Goal: Transaction & Acquisition: Purchase product/service

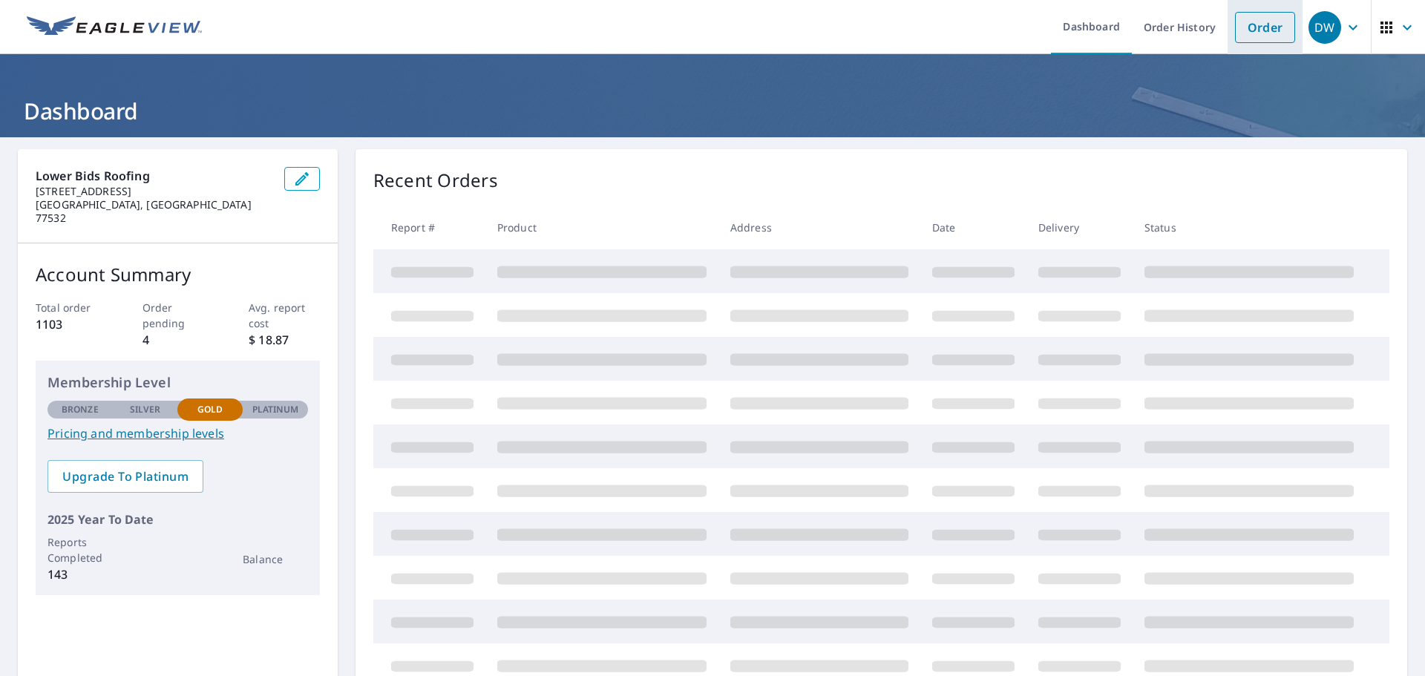
click at [1255, 33] on link "Order" at bounding box center [1265, 27] width 60 height 31
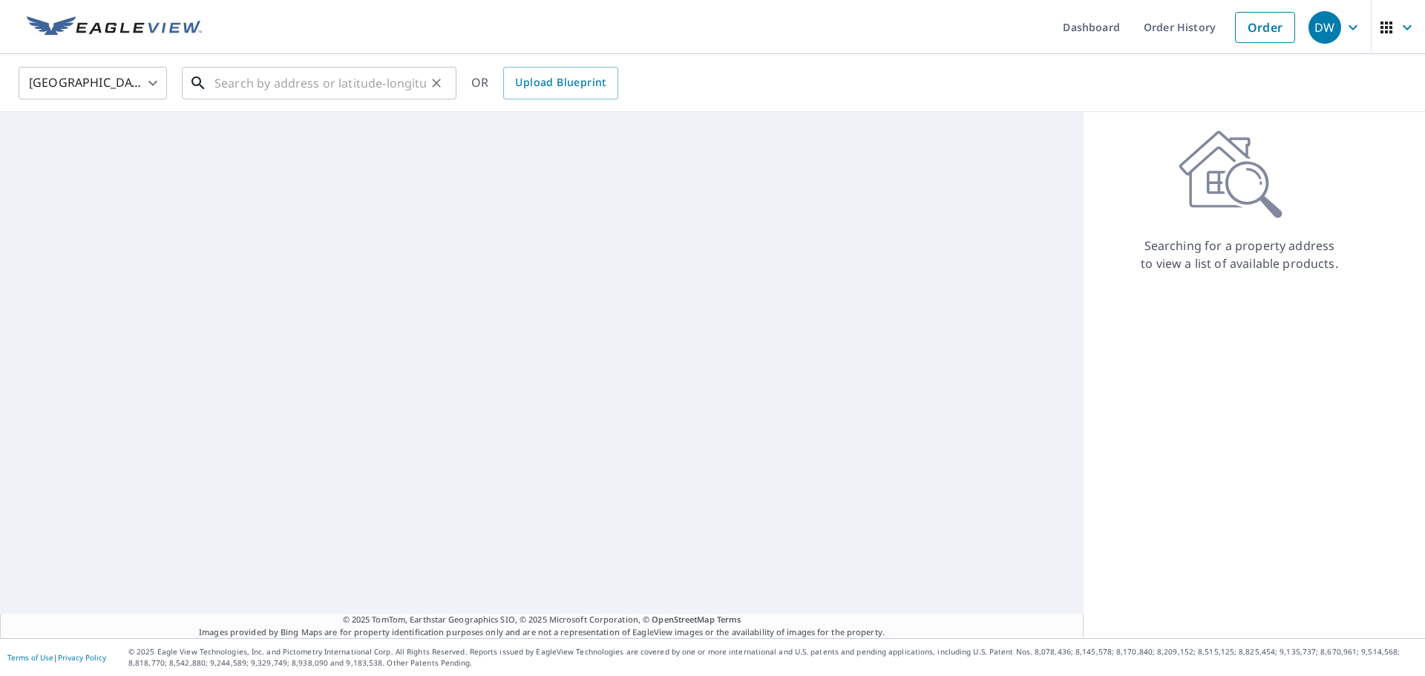
click at [285, 85] on input "text" at bounding box center [321, 83] width 212 height 42
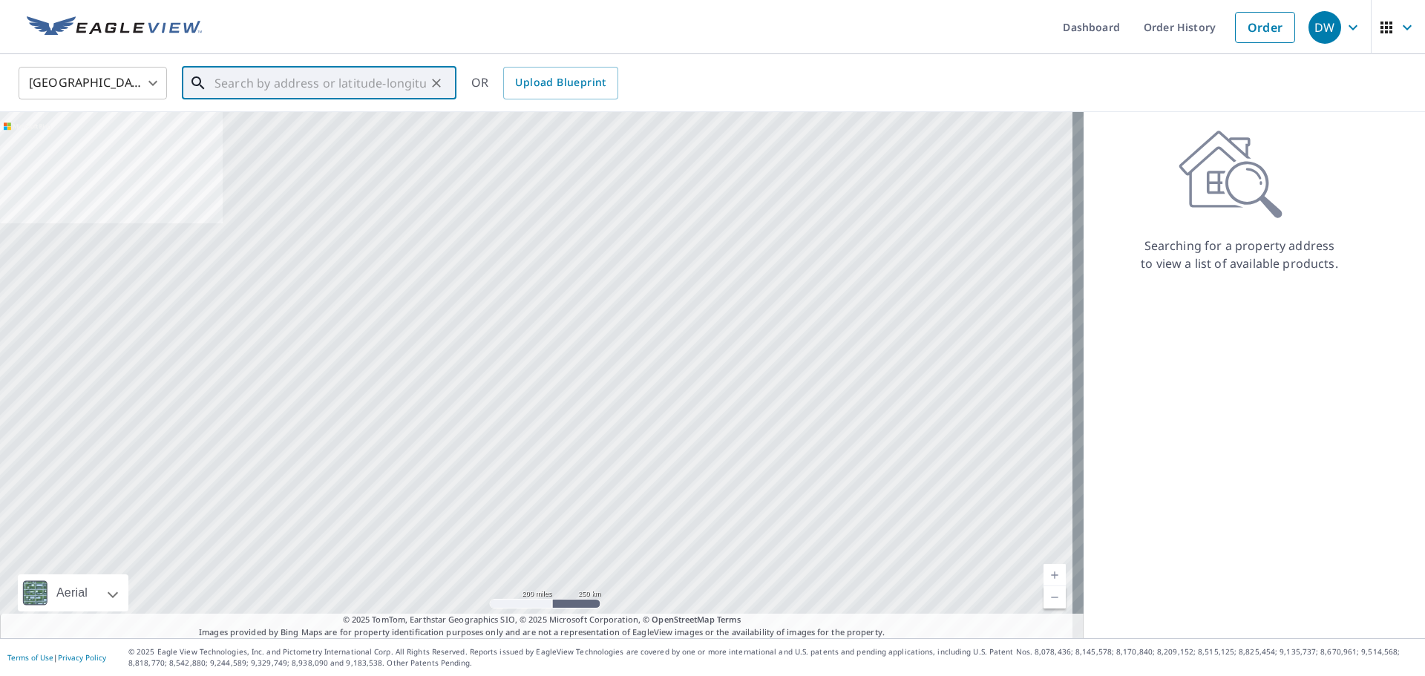
paste input "[STREET_ADDRESS]"
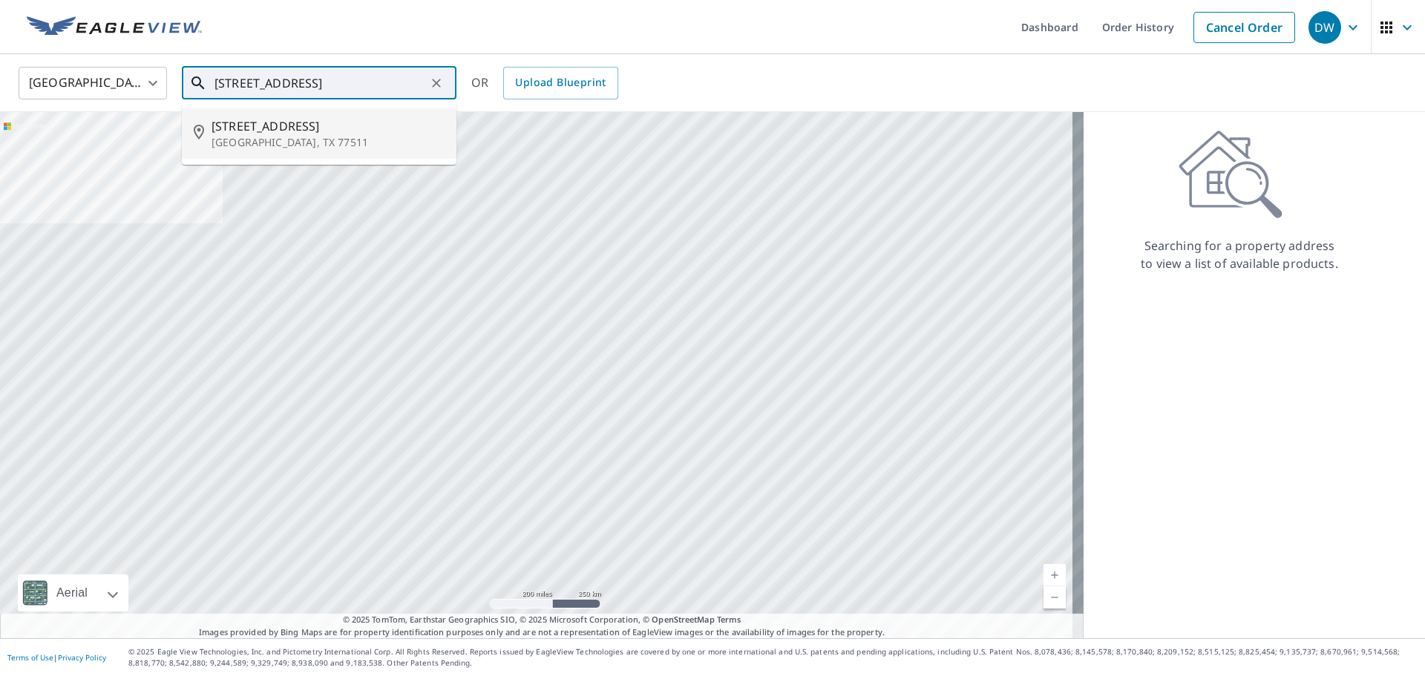
click at [295, 125] on span "[STREET_ADDRESS]" at bounding box center [328, 126] width 233 height 18
type input "[STREET_ADDRESS]"
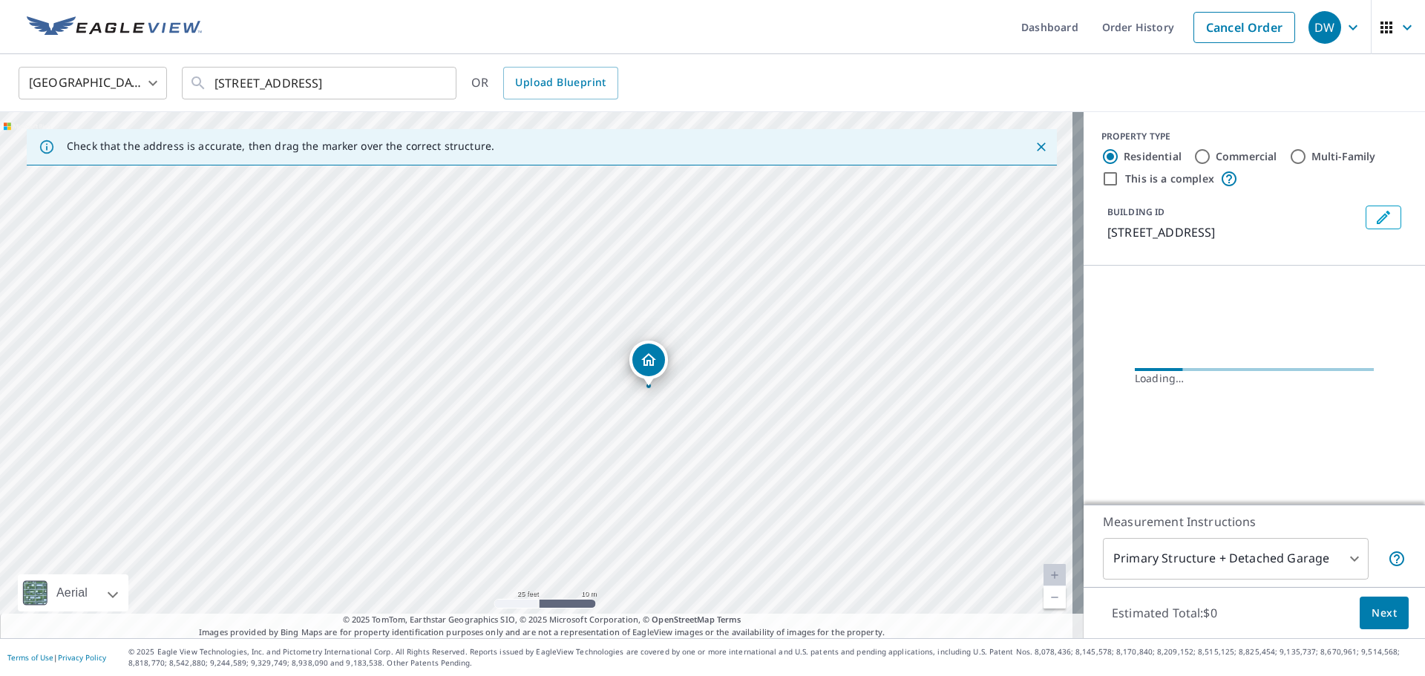
drag, startPoint x: 720, startPoint y: 408, endPoint x: 693, endPoint y: 313, distance: 99.6
click at [693, 313] on div "[STREET_ADDRESS]" at bounding box center [542, 375] width 1084 height 526
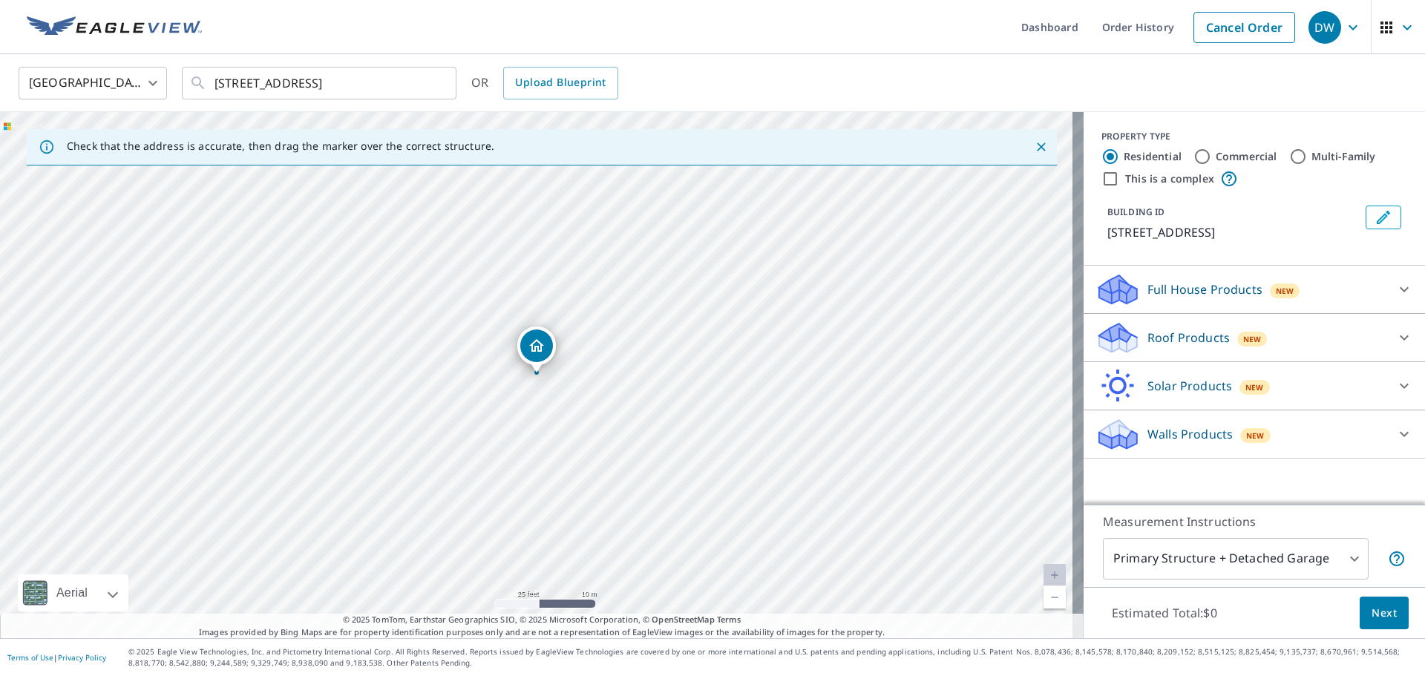
click at [1350, 325] on div "Roof Products New" at bounding box center [1241, 338] width 291 height 35
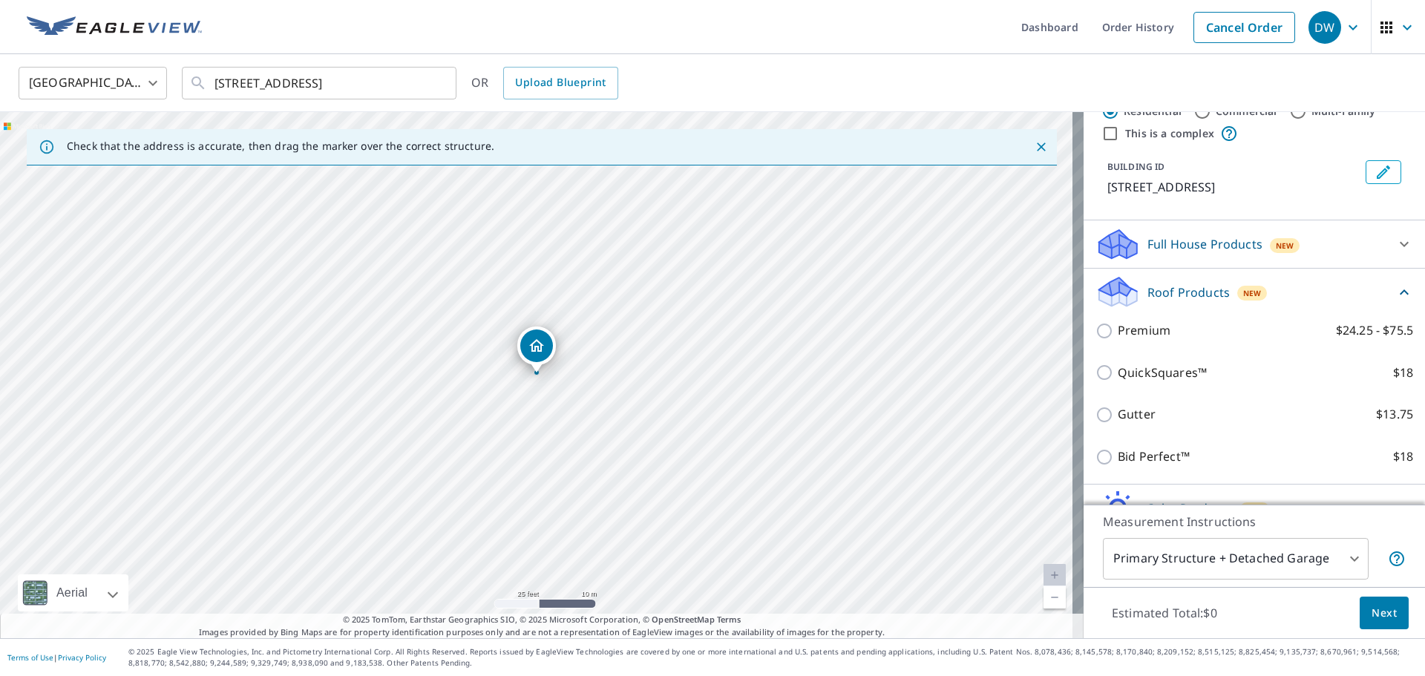
scroll to position [122, 0]
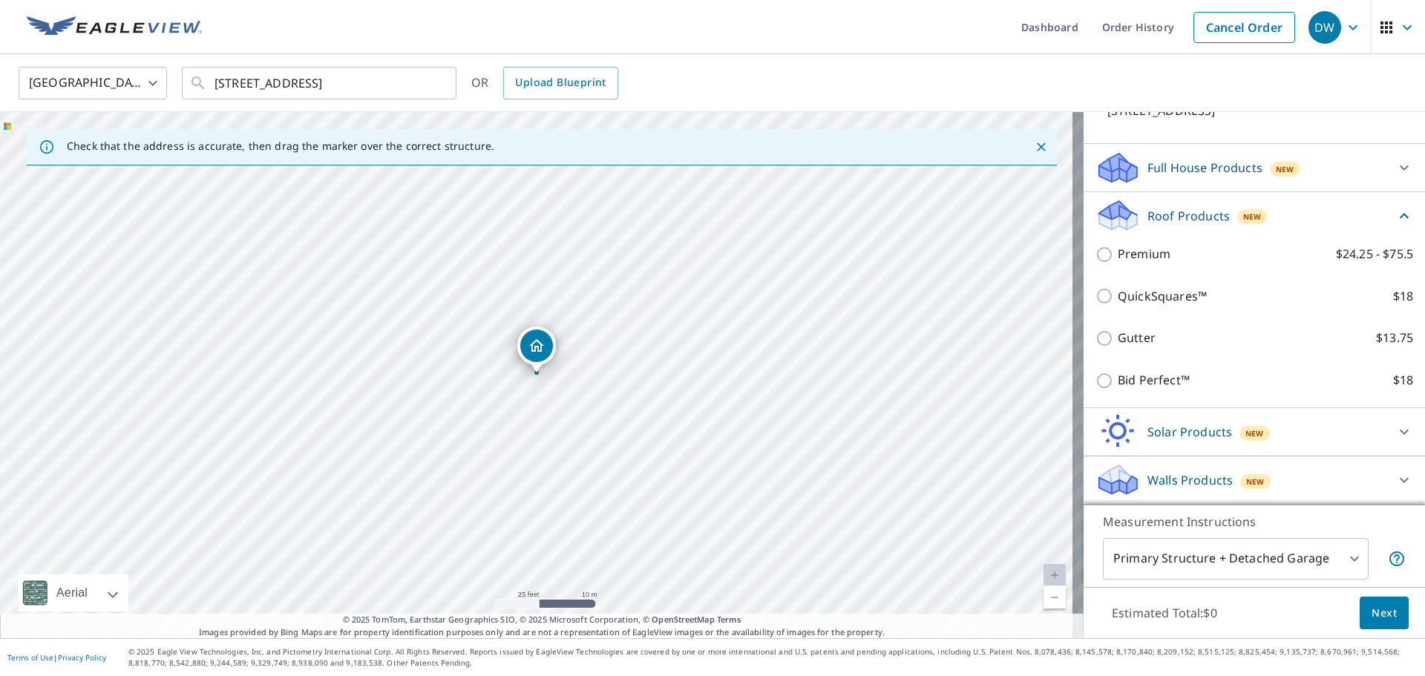
click at [1118, 369] on div "Bid Perfect™ $18" at bounding box center [1255, 380] width 318 height 42
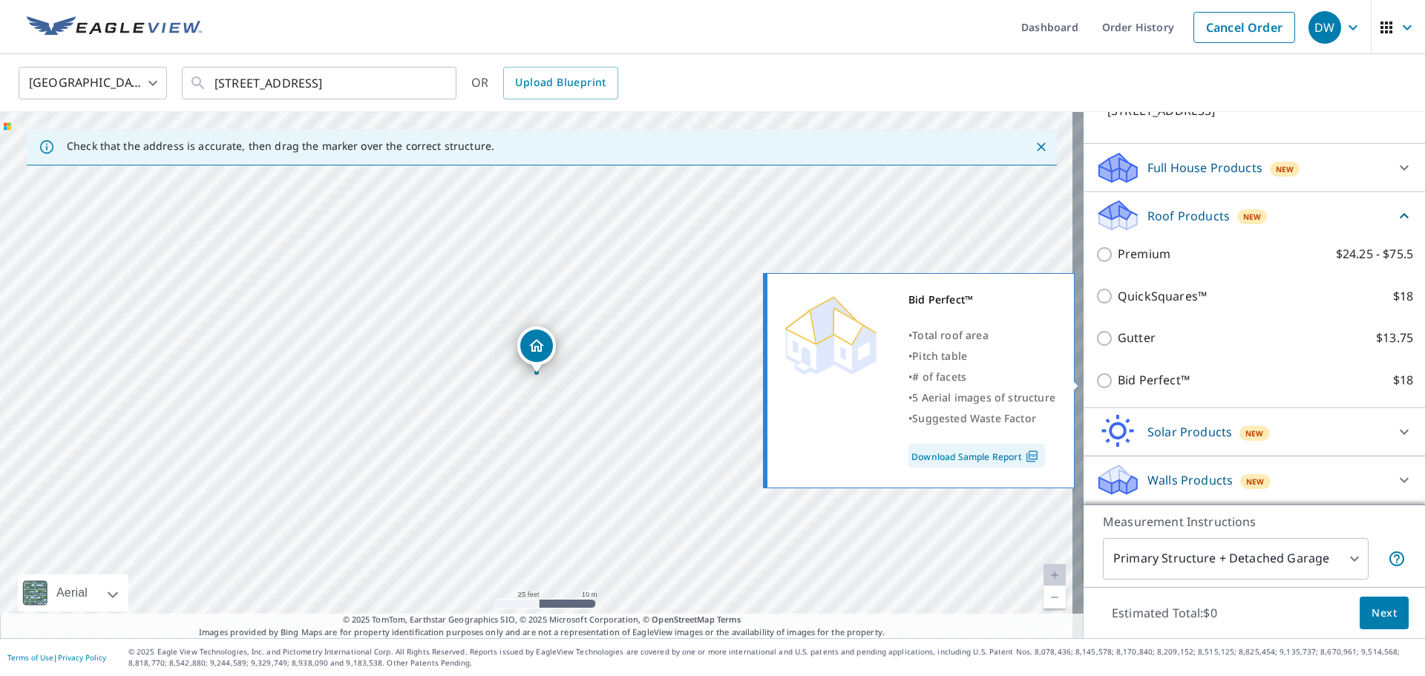
click at [1096, 381] on input "Bid Perfect™ $18" at bounding box center [1107, 381] width 22 height 18
checkbox input "true"
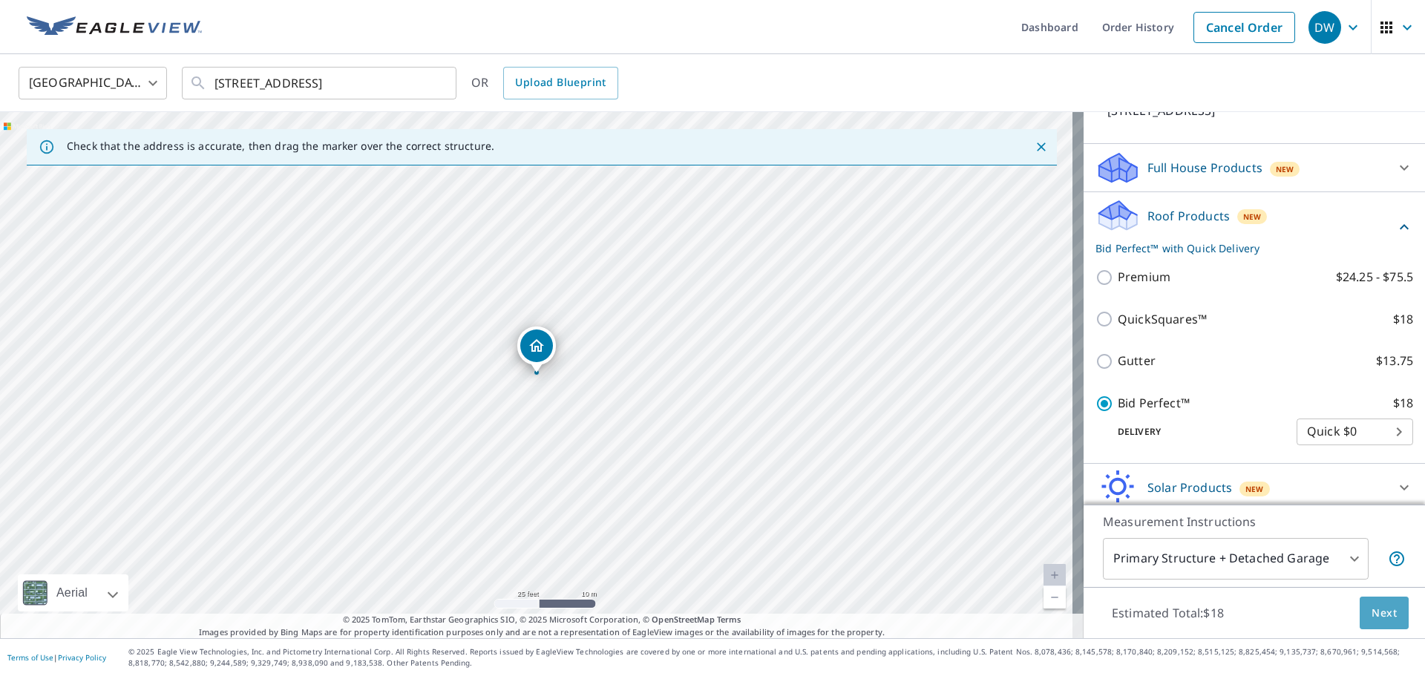
click at [1375, 615] on span "Next" at bounding box center [1384, 613] width 25 height 19
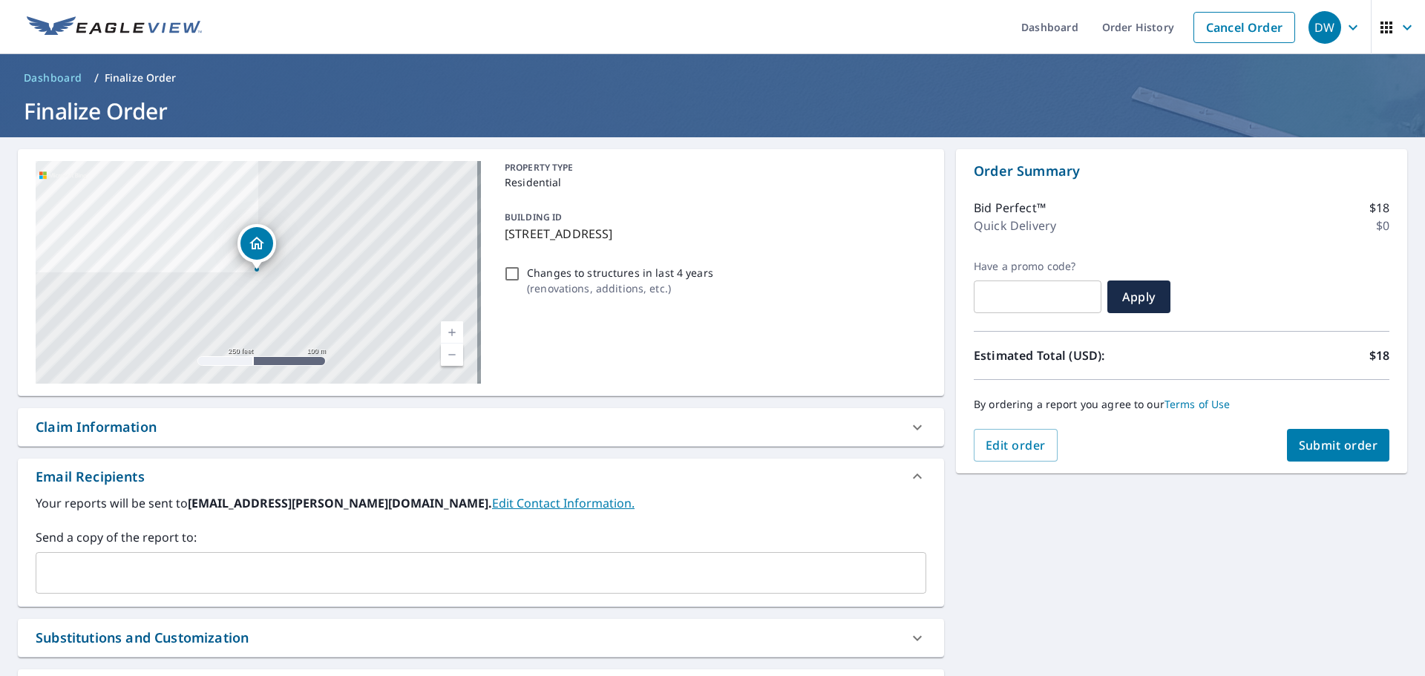
click at [1324, 441] on span "Submit order" at bounding box center [1338, 445] width 79 height 16
